Goal: Navigation & Orientation: Find specific page/section

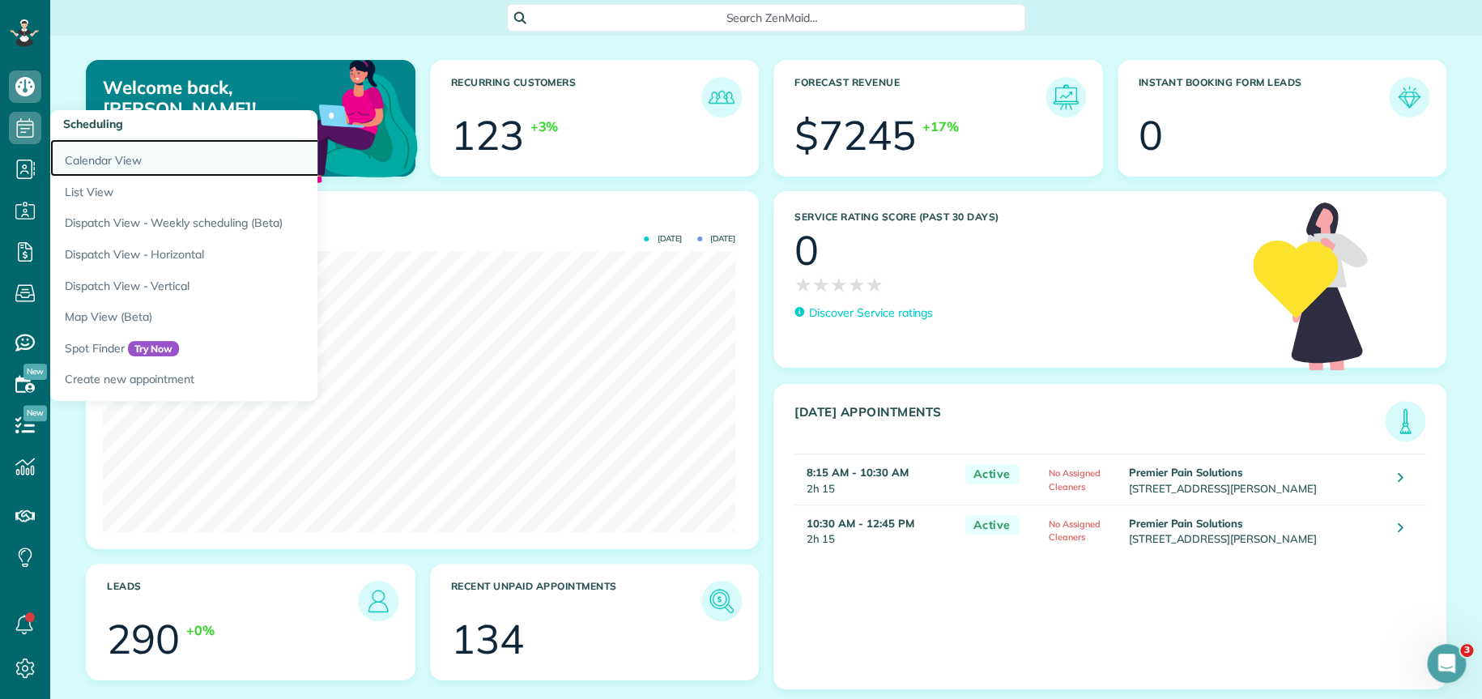
click at [99, 167] on link "Calendar View" at bounding box center [252, 157] width 405 height 37
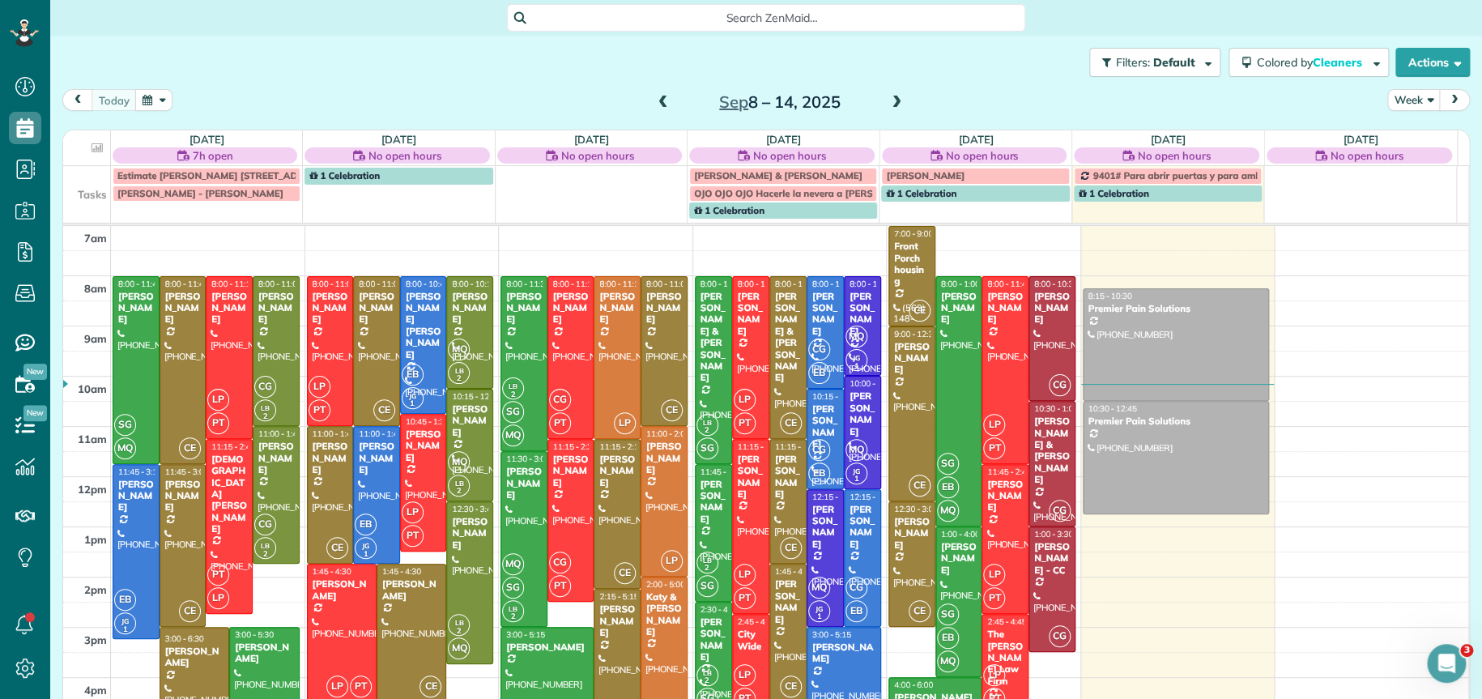
click at [654, 101] on span at bounding box center [663, 103] width 18 height 15
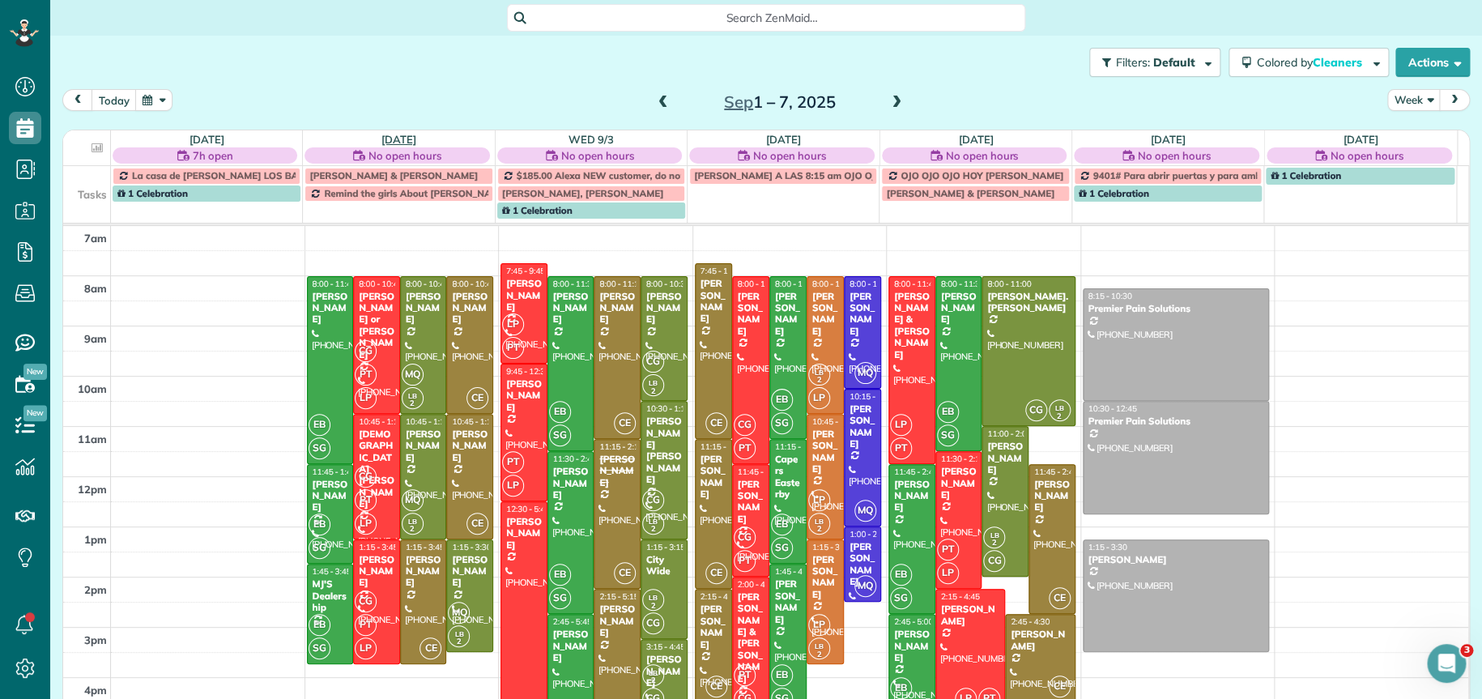
click at [399, 140] on link "[DATE]" at bounding box center [399, 139] width 35 height 13
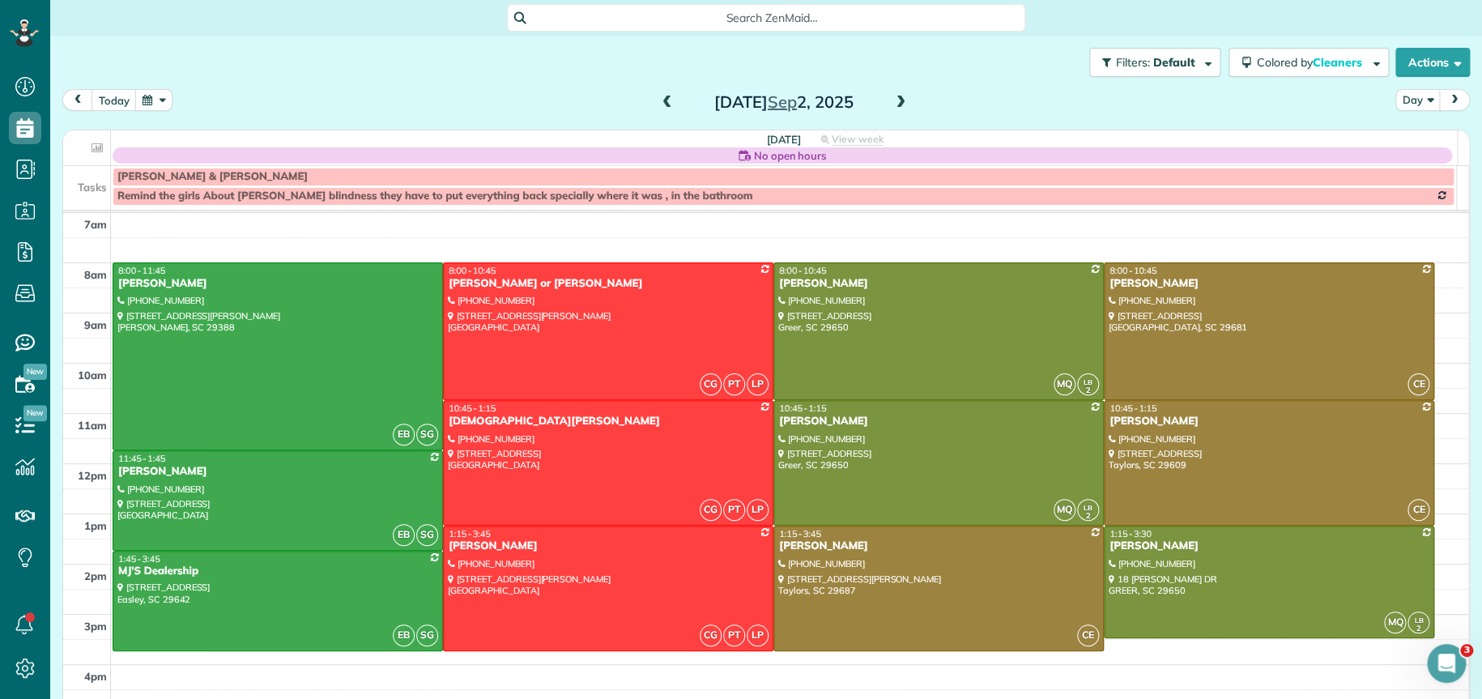
click at [892, 105] on span at bounding box center [901, 103] width 18 height 15
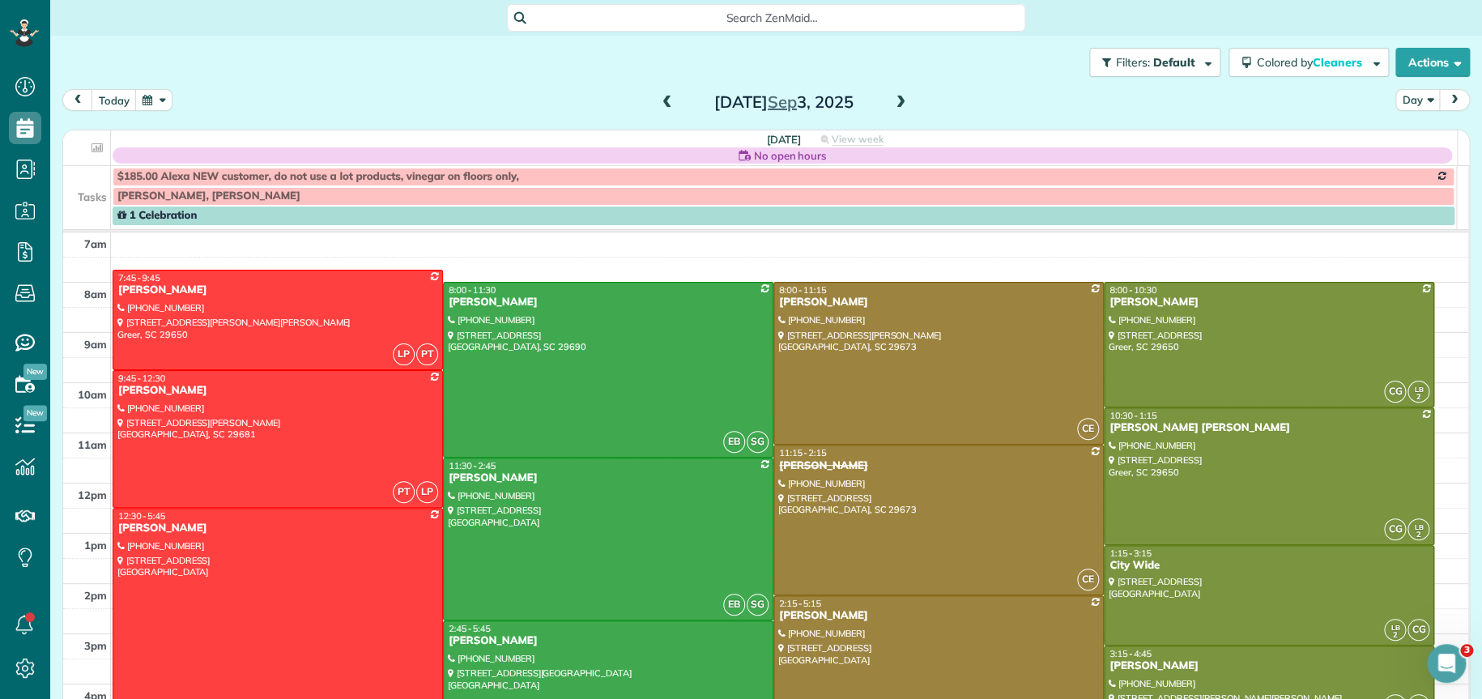
click at [892, 105] on span at bounding box center [901, 103] width 18 height 15
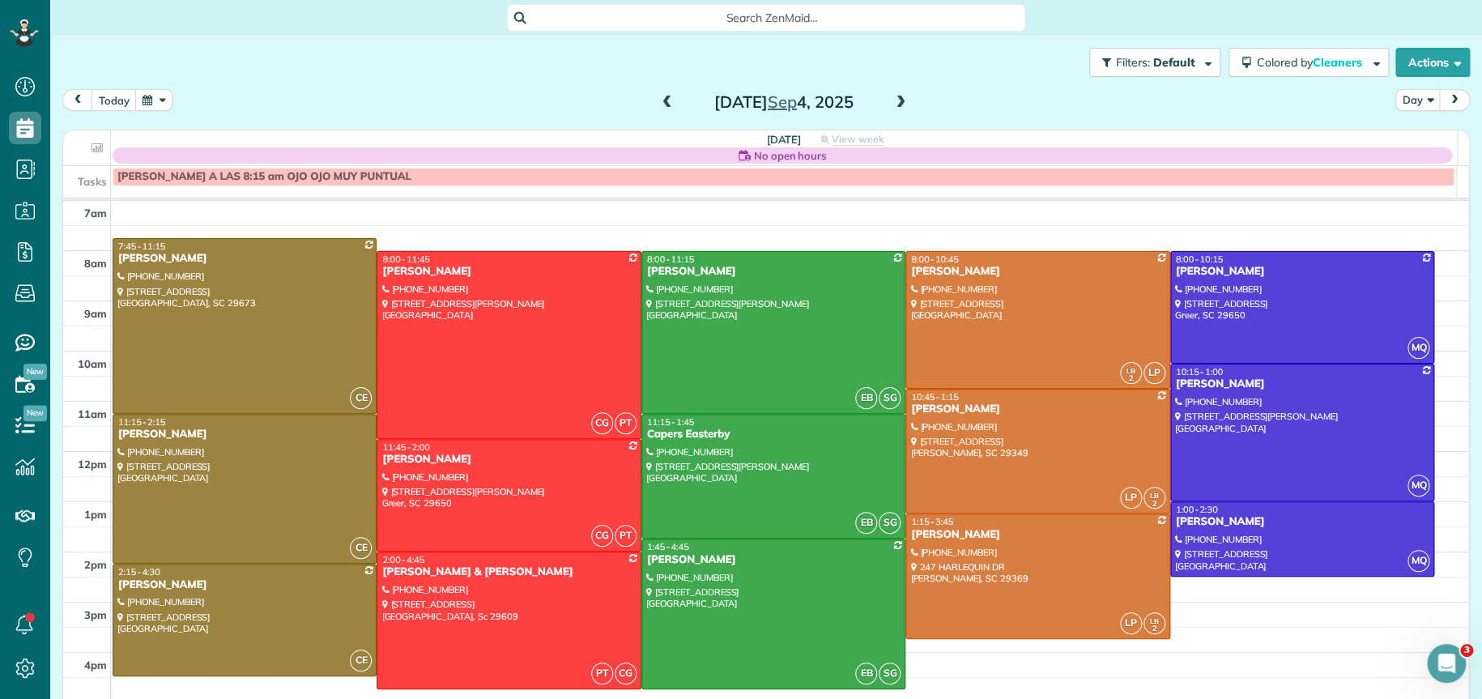
click at [892, 105] on span at bounding box center [901, 103] width 18 height 15
